Goal: Task Accomplishment & Management: Complete application form

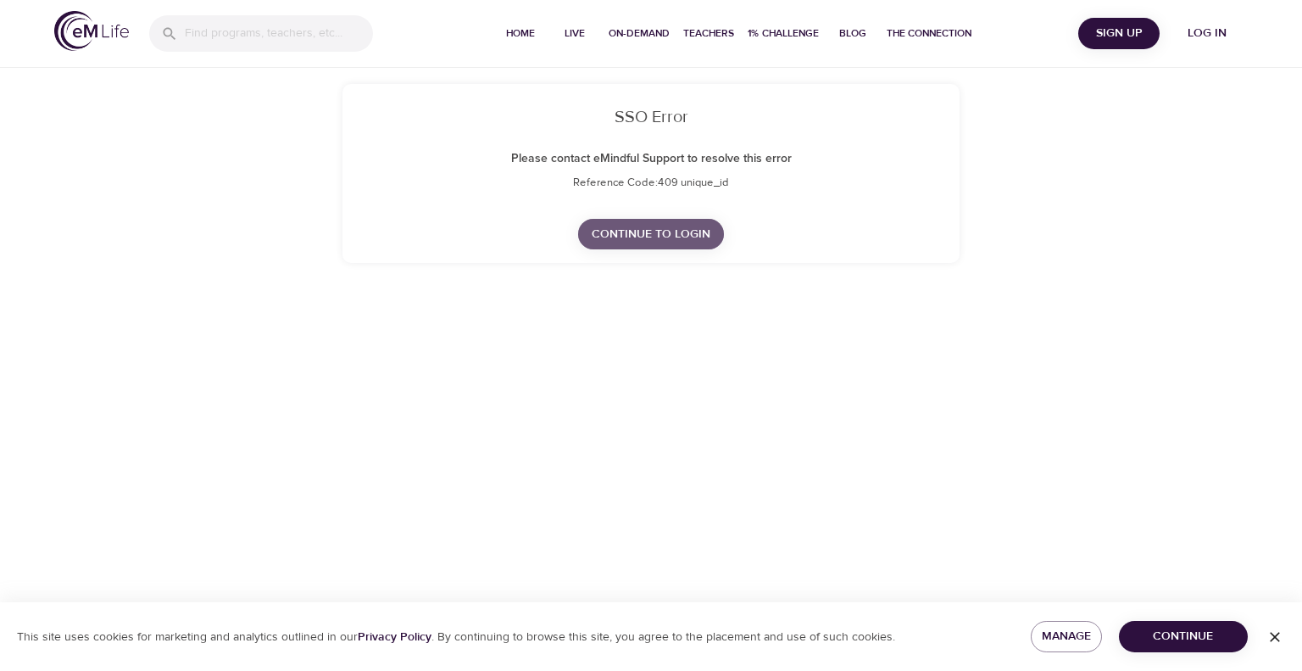
click at [649, 233] on span "Continue to Login" at bounding box center [651, 234] width 119 height 21
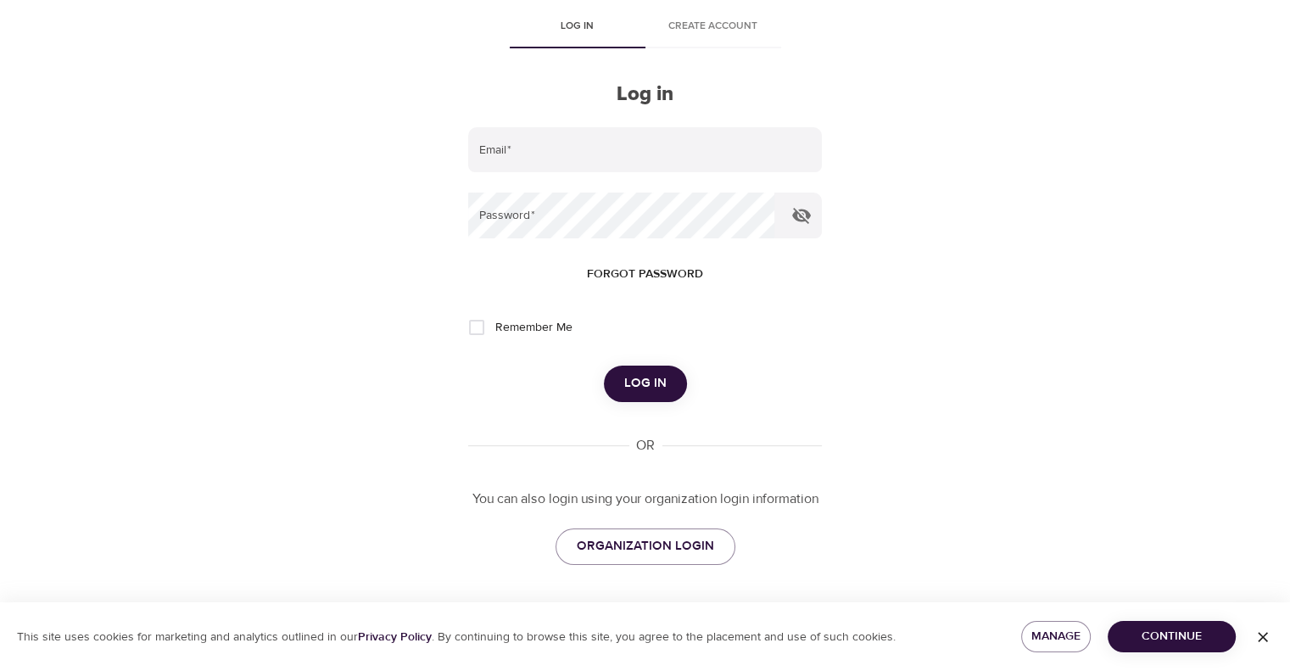
scroll to position [78, 0]
click at [625, 545] on span "ORGANIZATION LOGIN" at bounding box center [645, 547] width 137 height 22
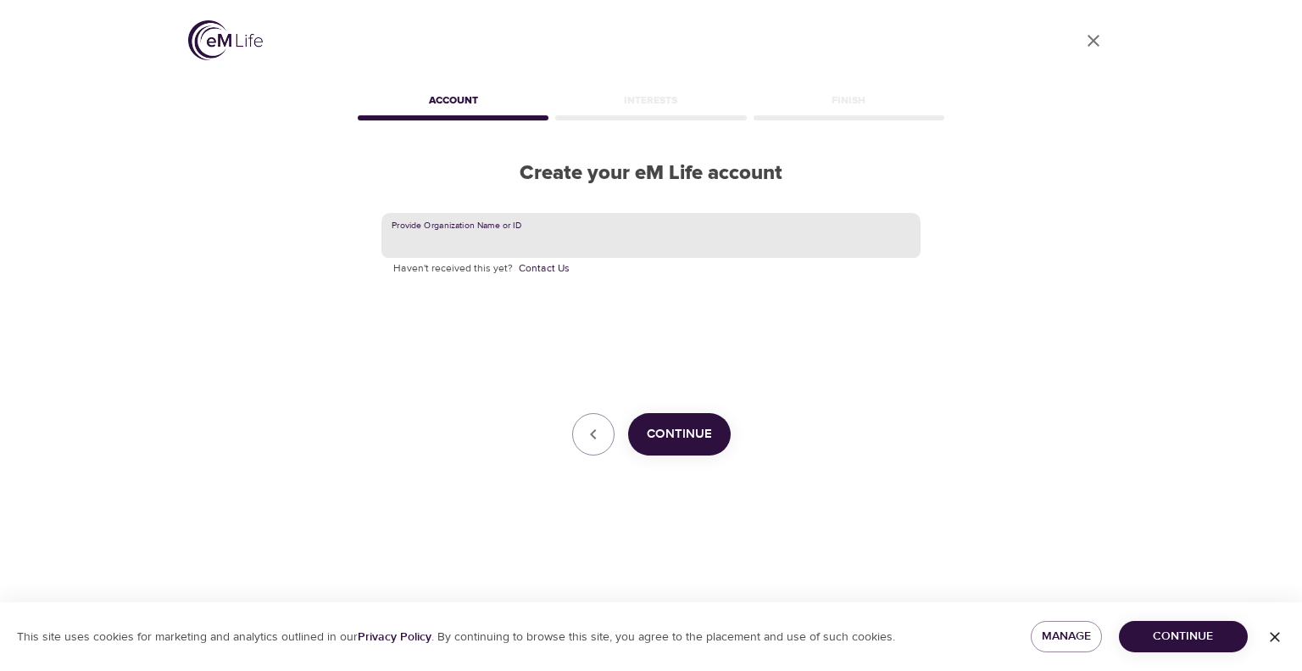
click at [606, 221] on input "text" at bounding box center [651, 236] width 539 height 46
type input "CNO Financial"
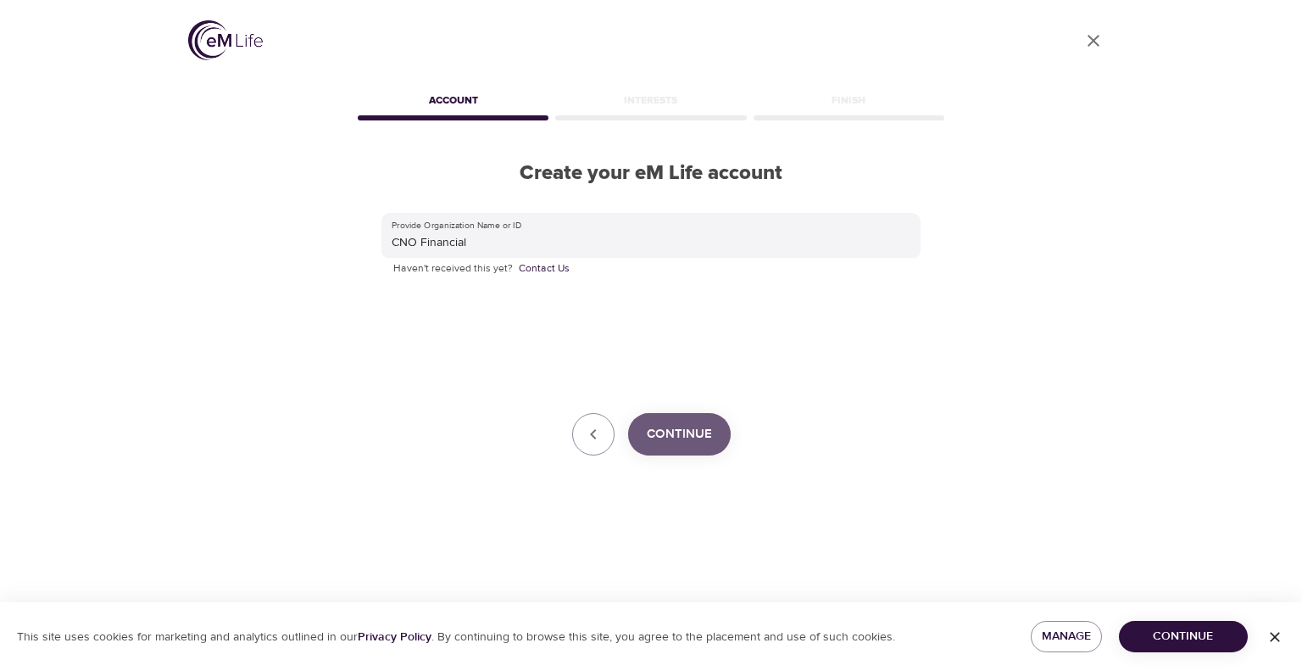
click at [692, 420] on button "Continue" at bounding box center [679, 434] width 103 height 42
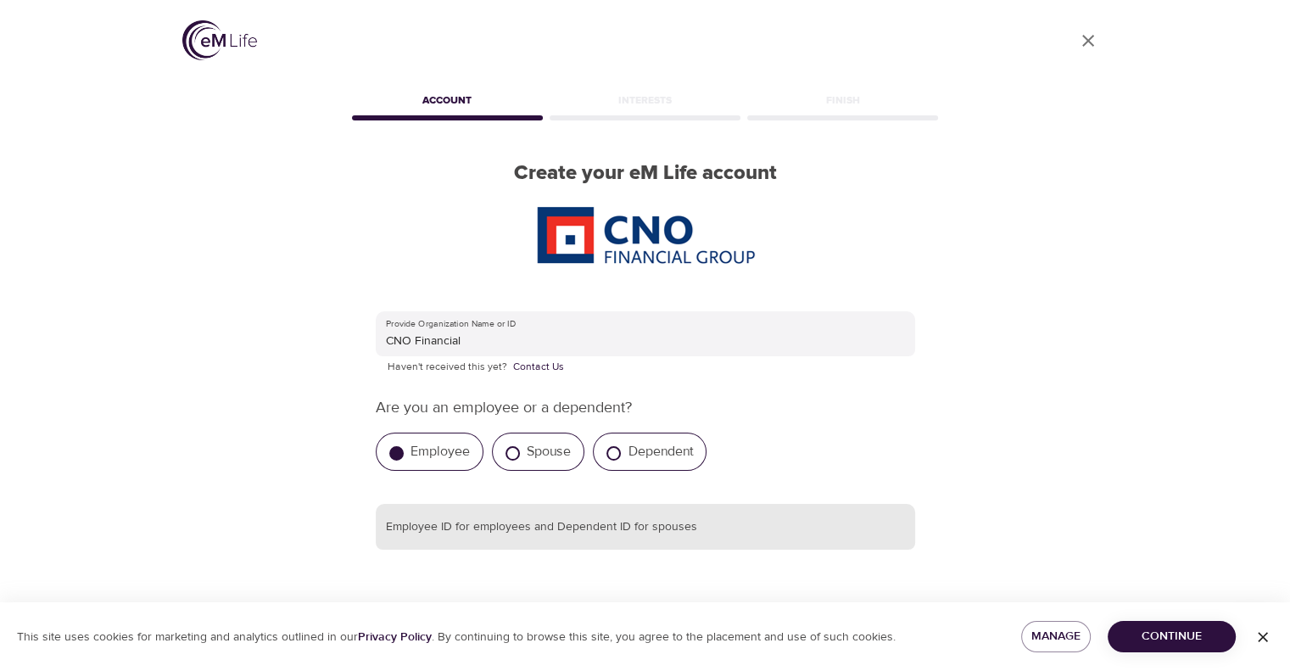
click at [483, 513] on input "text" at bounding box center [645, 527] width 539 height 46
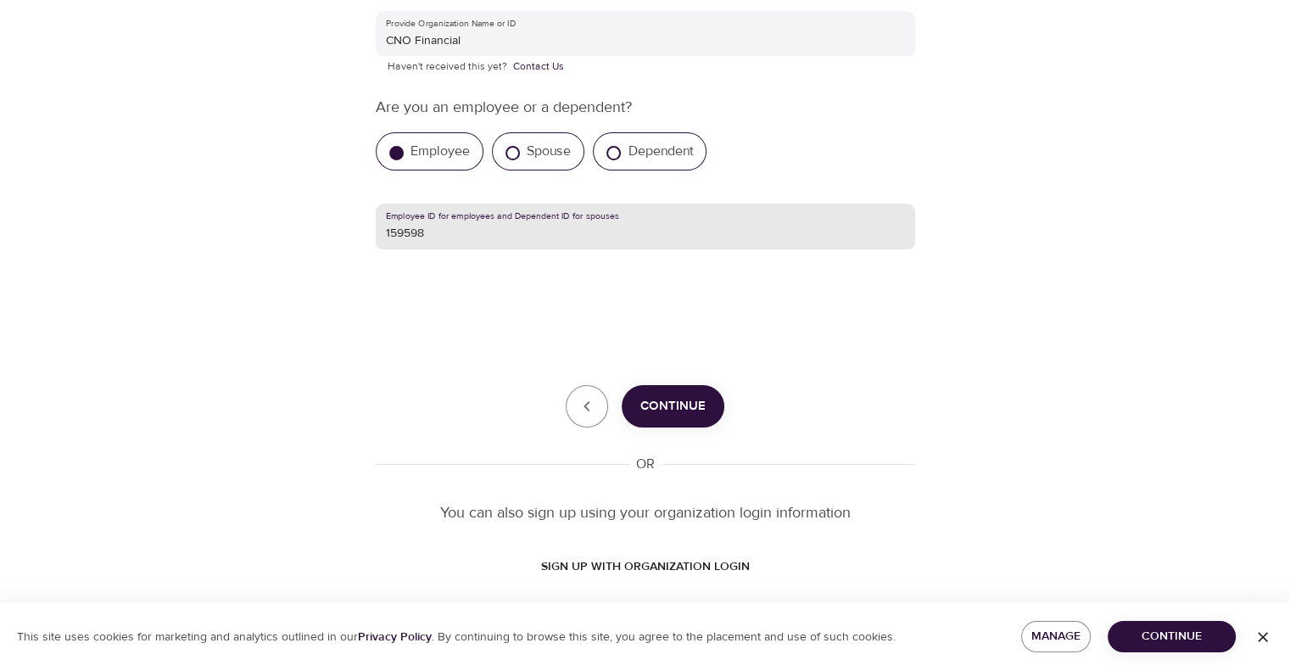
scroll to position [301, 0]
type input "159598"
click at [663, 404] on span "Continue" at bounding box center [672, 405] width 65 height 22
